Goal: Task Accomplishment & Management: Use online tool/utility

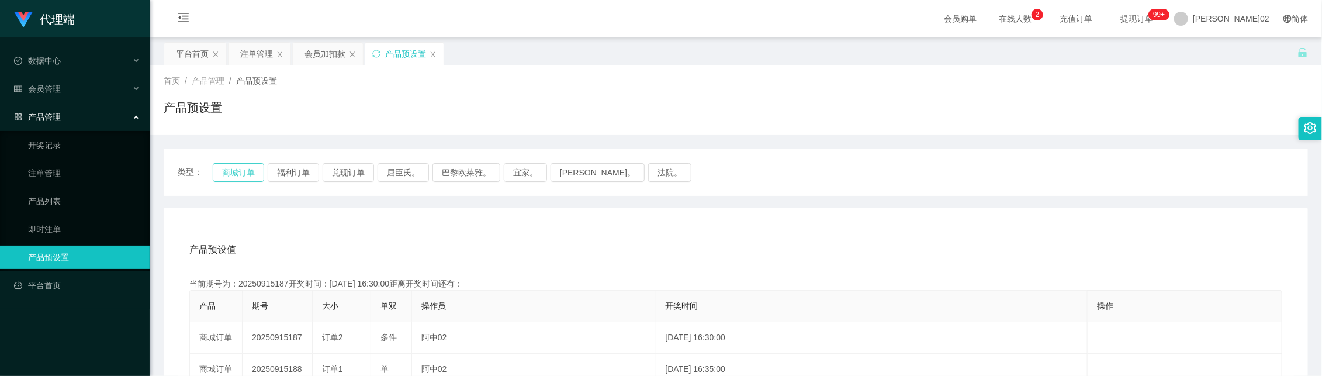
click at [253, 174] on button "商城订单" at bounding box center [238, 172] width 51 height 19
click at [807, 246] on div "产品预设值 添加期号" at bounding box center [735, 249] width 1093 height 33
click at [592, 279] on div "当前期号为：20250915187开奖时间：2025-09-15 16:30:00距离开奖时间还有：01:34" at bounding box center [735, 284] width 1093 height 12
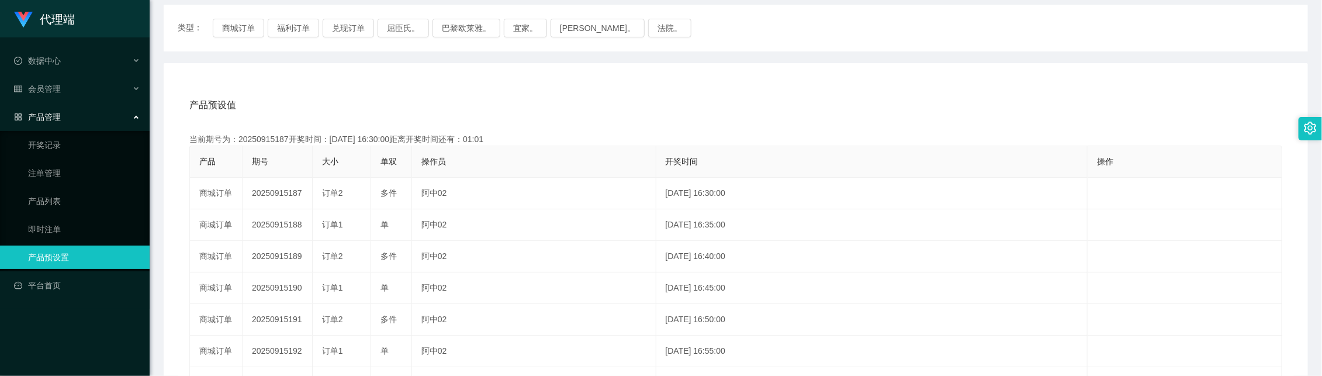
scroll to position [146, 0]
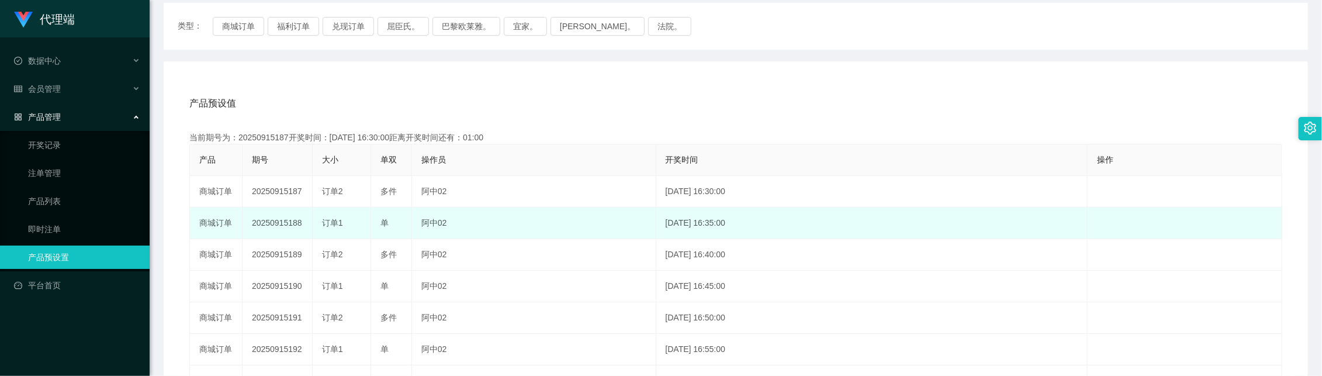
click at [284, 221] on td "20250915188" at bounding box center [278, 224] width 70 height 32
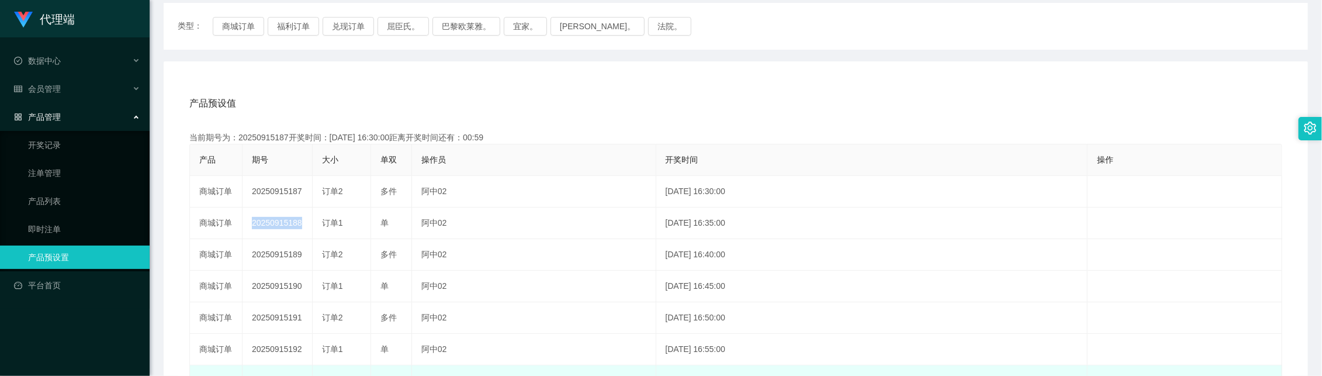
copy td "20250915188"
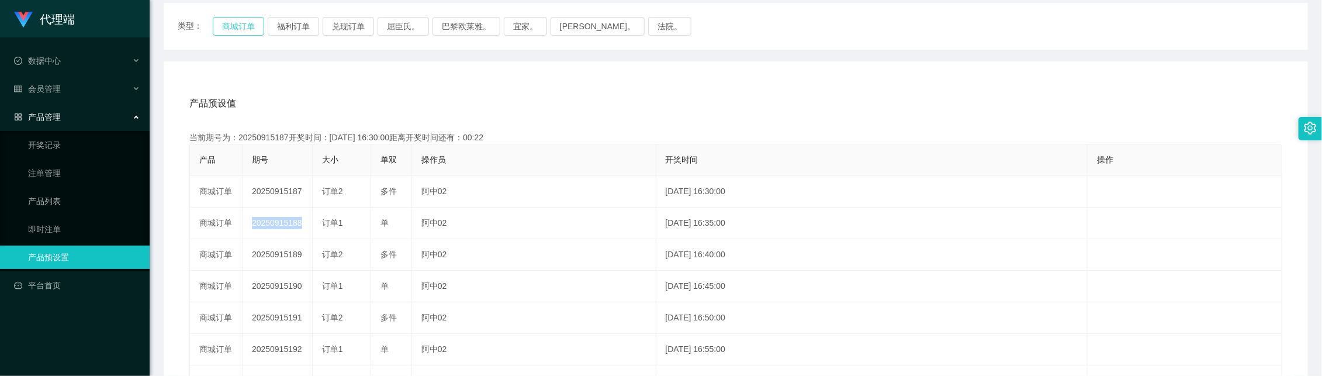
click at [256, 32] on button "商城订单" at bounding box center [238, 26] width 51 height 19
click at [246, 33] on button "商城订单" at bounding box center [238, 26] width 51 height 19
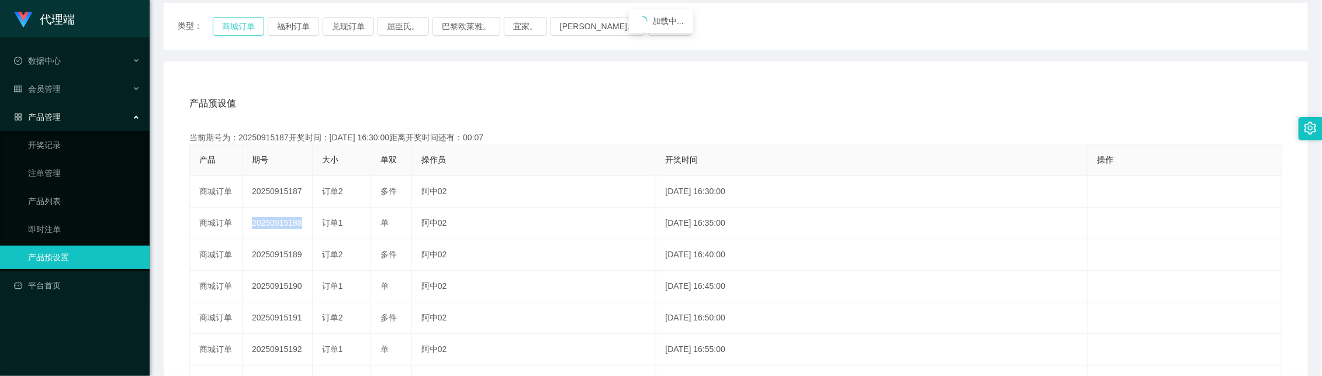
click at [246, 33] on button "商城订单" at bounding box center [238, 26] width 51 height 19
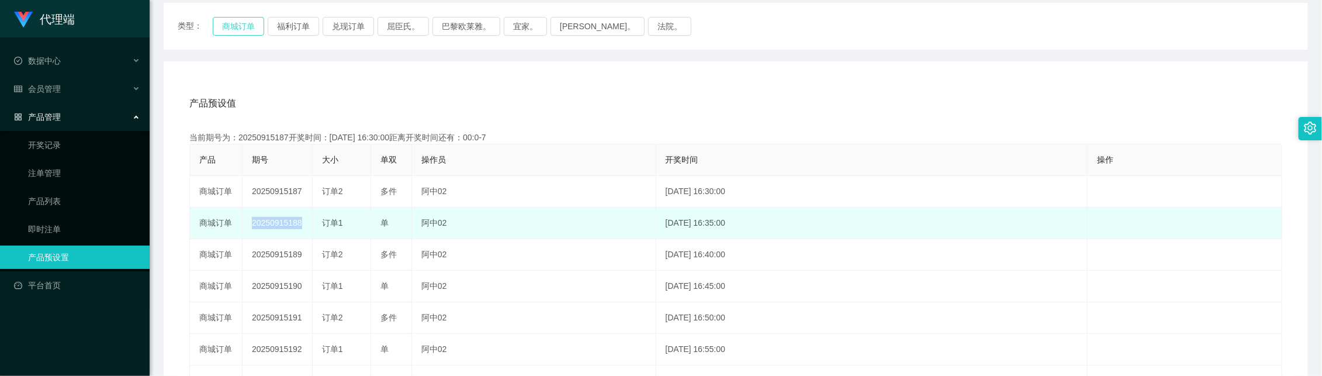
type button "k3wph"
